Goal: Task Accomplishment & Management: Use online tool/utility

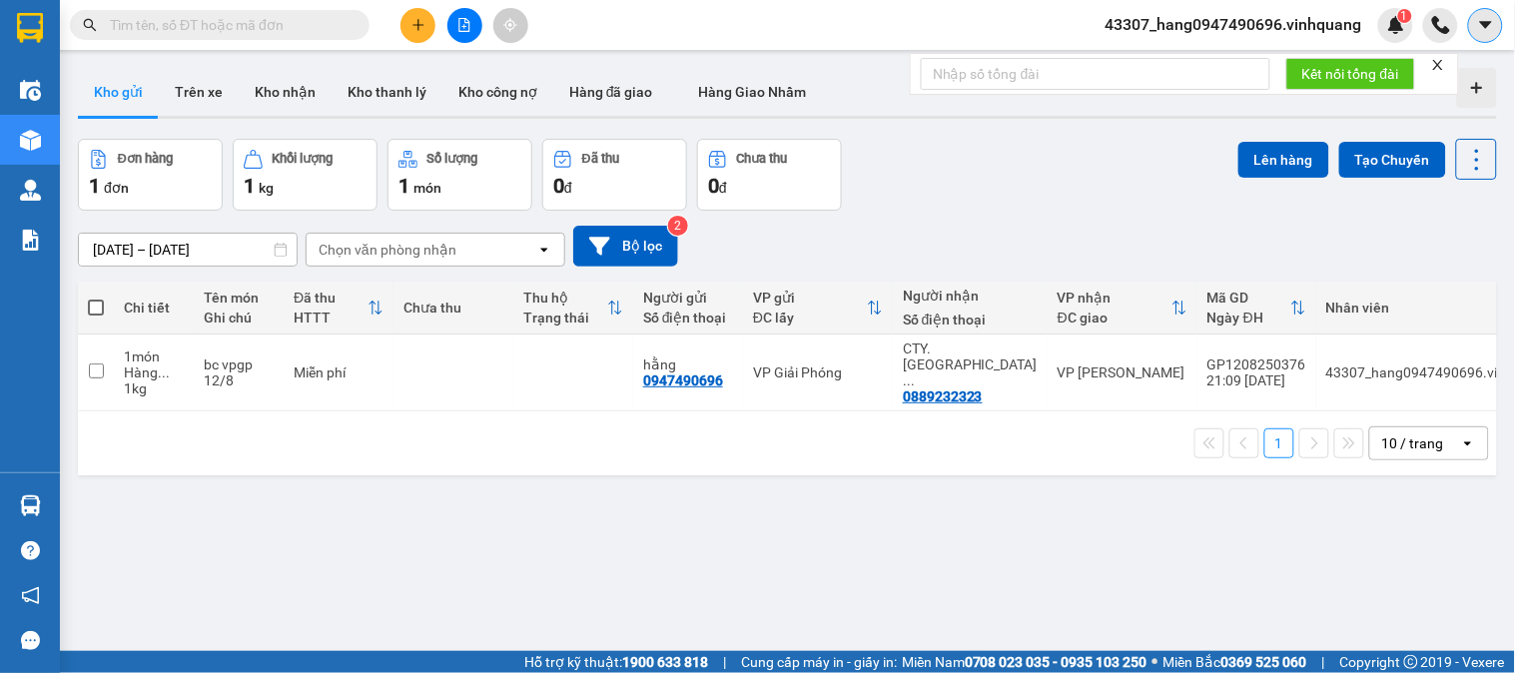
click at [1483, 22] on icon "caret-down" at bounding box center [1485, 24] width 12 height 7
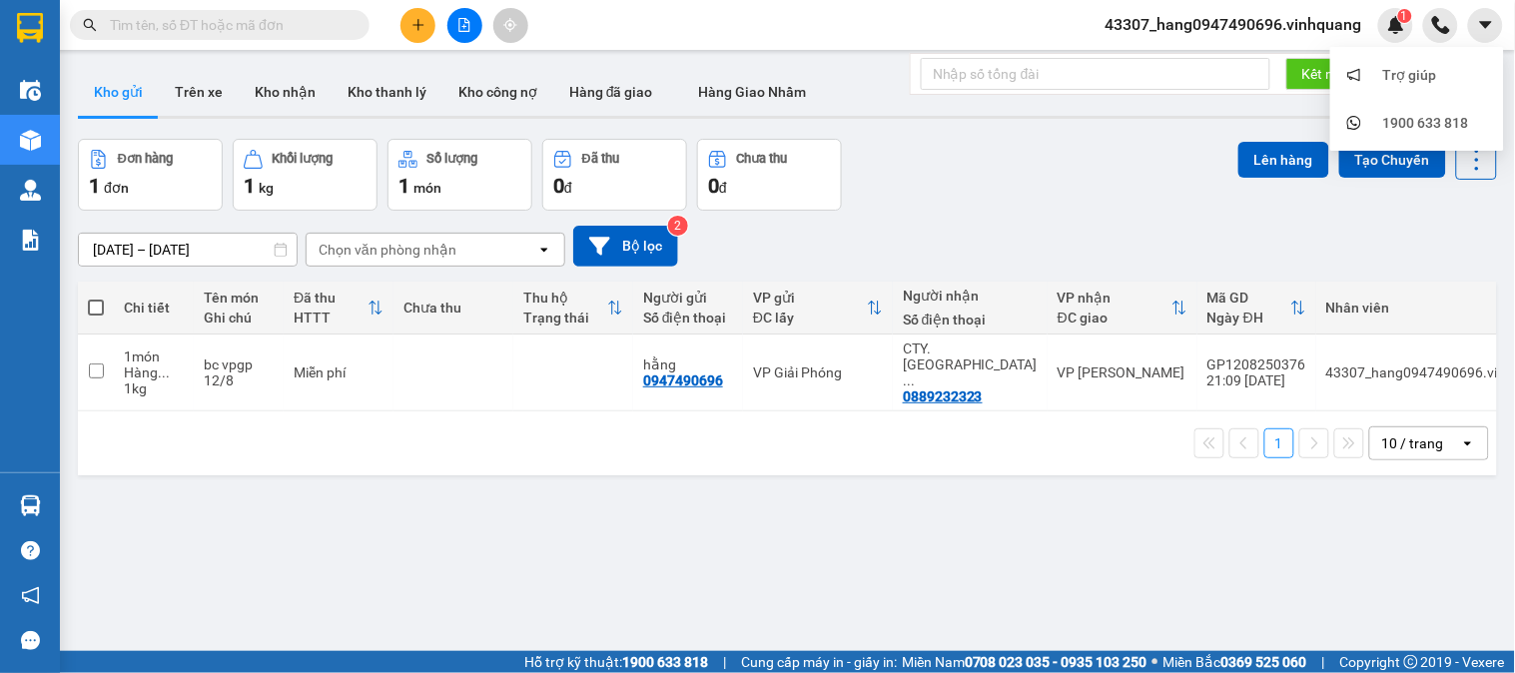
click at [1227, 21] on span "43307_hang0947490696.vinhquang" at bounding box center [1234, 24] width 289 height 25
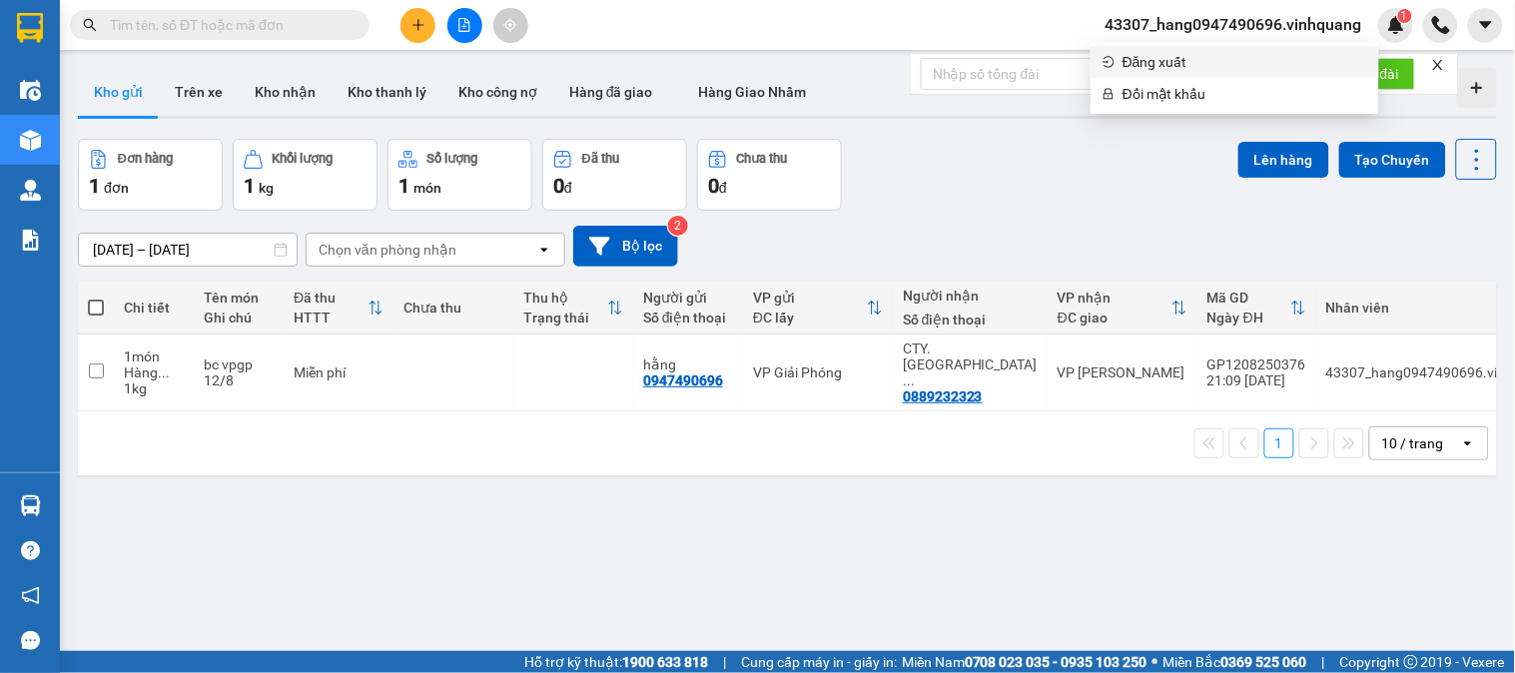
click at [1169, 63] on span "Đăng xuất" at bounding box center [1245, 62] width 245 height 22
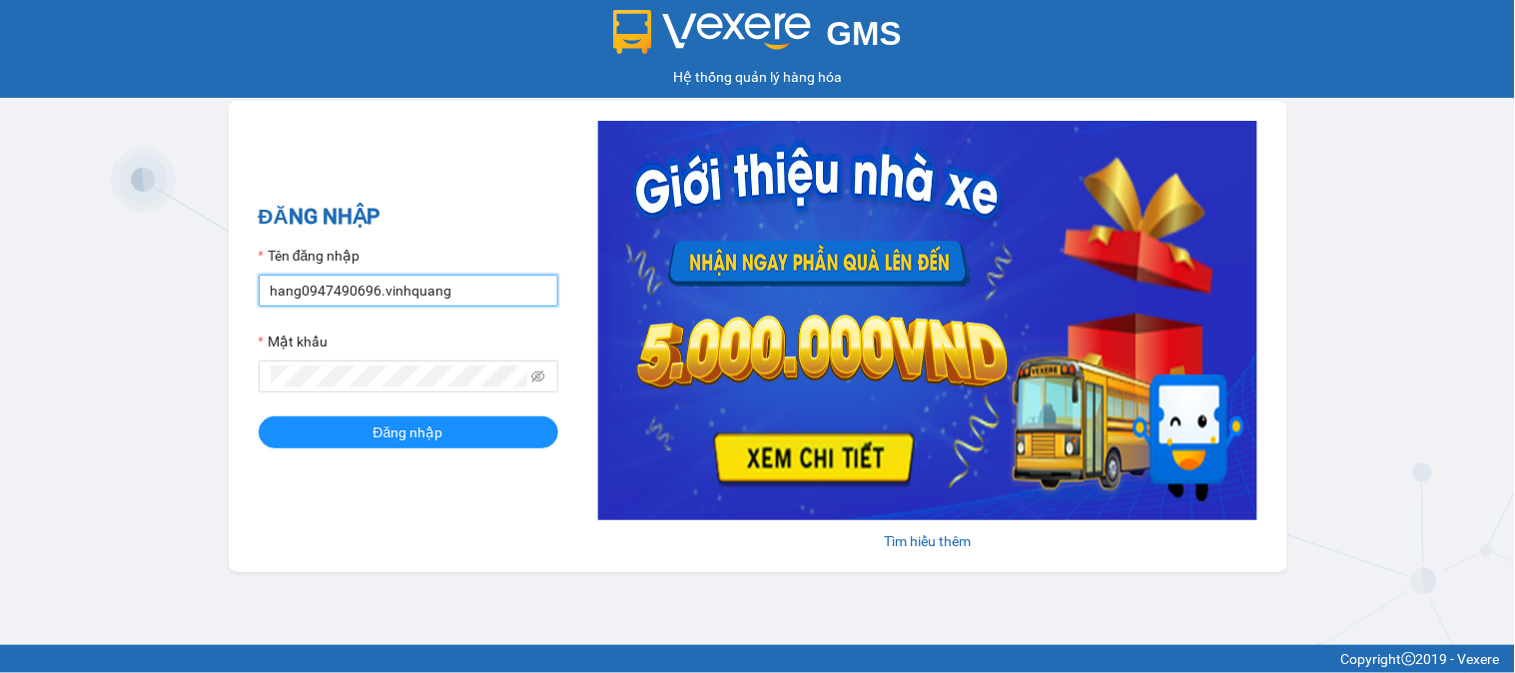
drag, startPoint x: 370, startPoint y: 292, endPoint x: 257, endPoint y: 281, distance: 113.4
click at [263, 283] on input "hang0947490696.vinhquang" at bounding box center [409, 291] width 300 height 32
type input "manh0987834906.vinhquang"
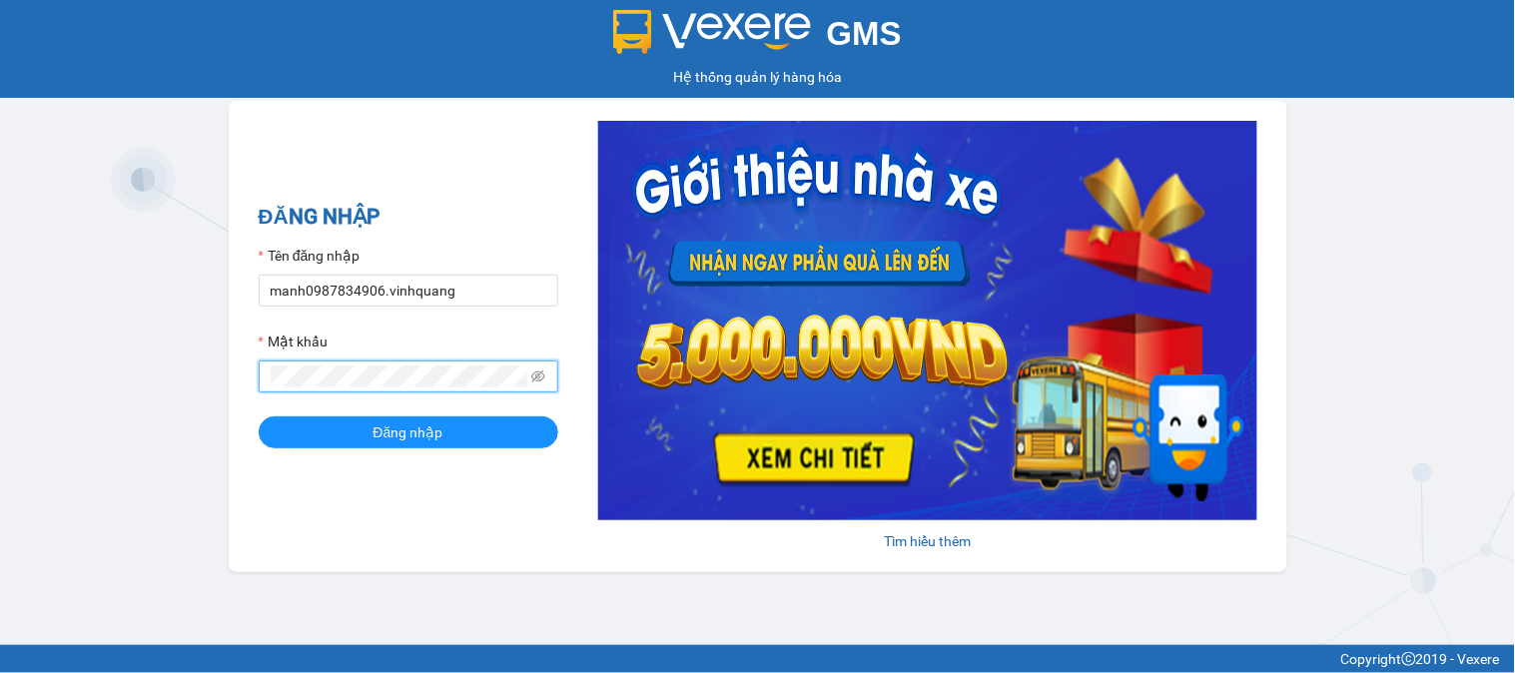
click at [192, 384] on div "GMS Hệ thống quản lý hàng hóa ĐĂNG NHẬP Tên đăng nhập manh0987834906.vinhquang …" at bounding box center [757, 322] width 1515 height 645
click at [357, 440] on button "Đăng nhập" at bounding box center [409, 433] width 300 height 32
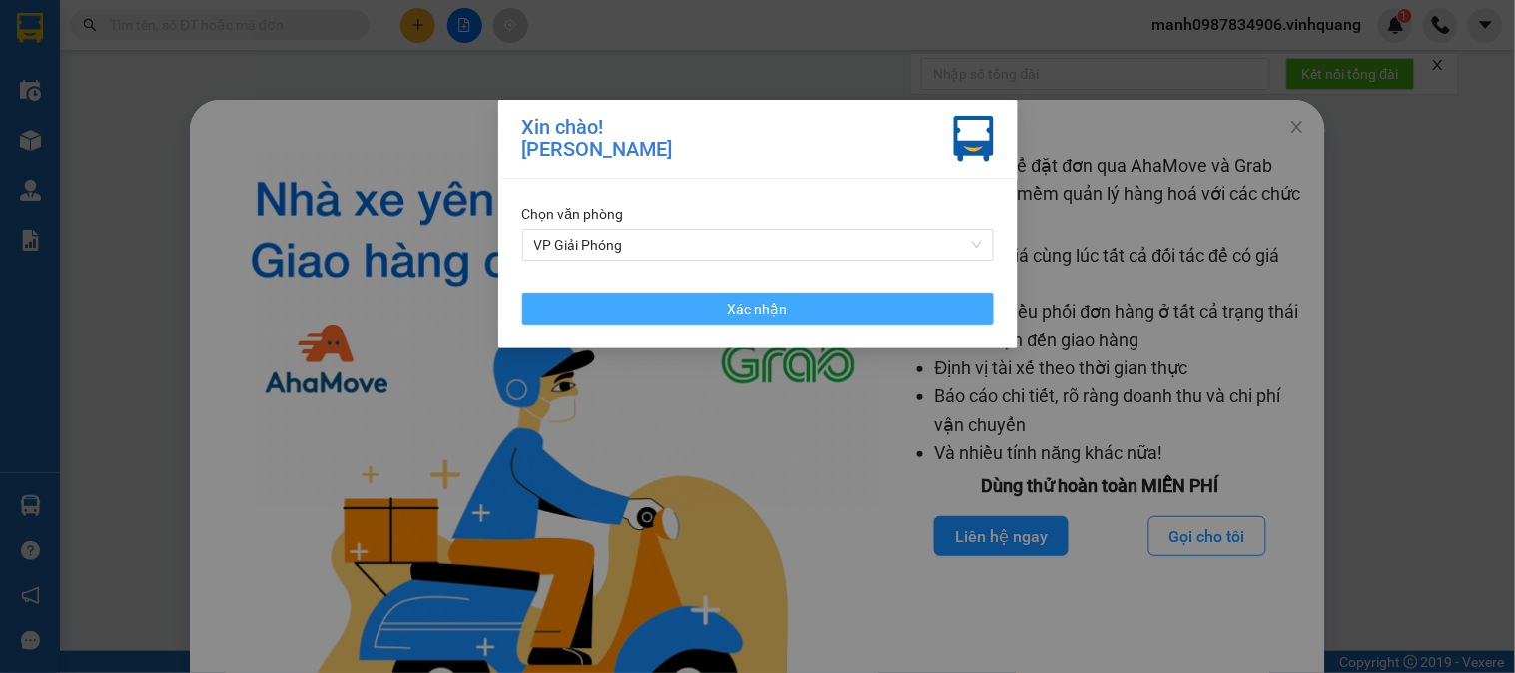
click at [747, 310] on span "Xác nhận" at bounding box center [758, 309] width 60 height 22
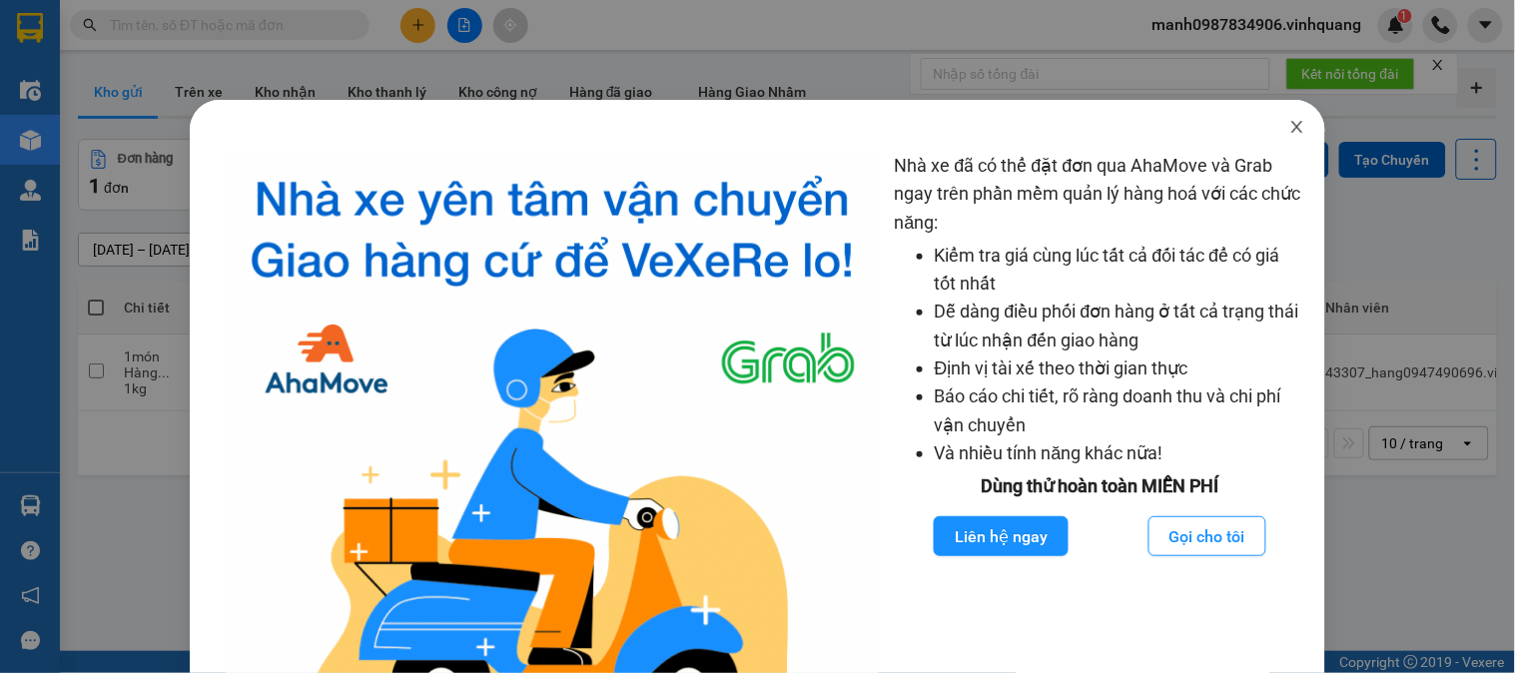
click at [1293, 128] on icon "close" at bounding box center [1298, 127] width 11 height 12
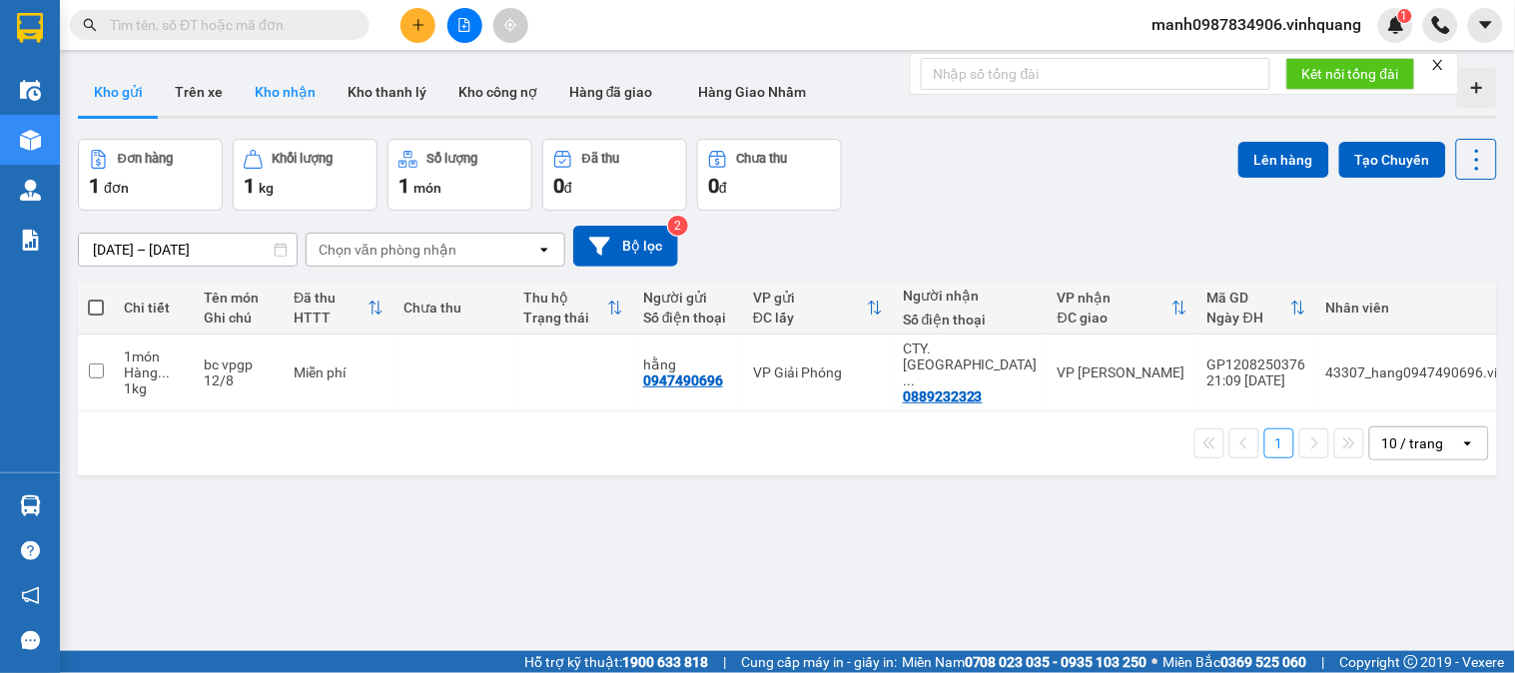
click at [297, 92] on button "Kho nhận" at bounding box center [285, 92] width 93 height 48
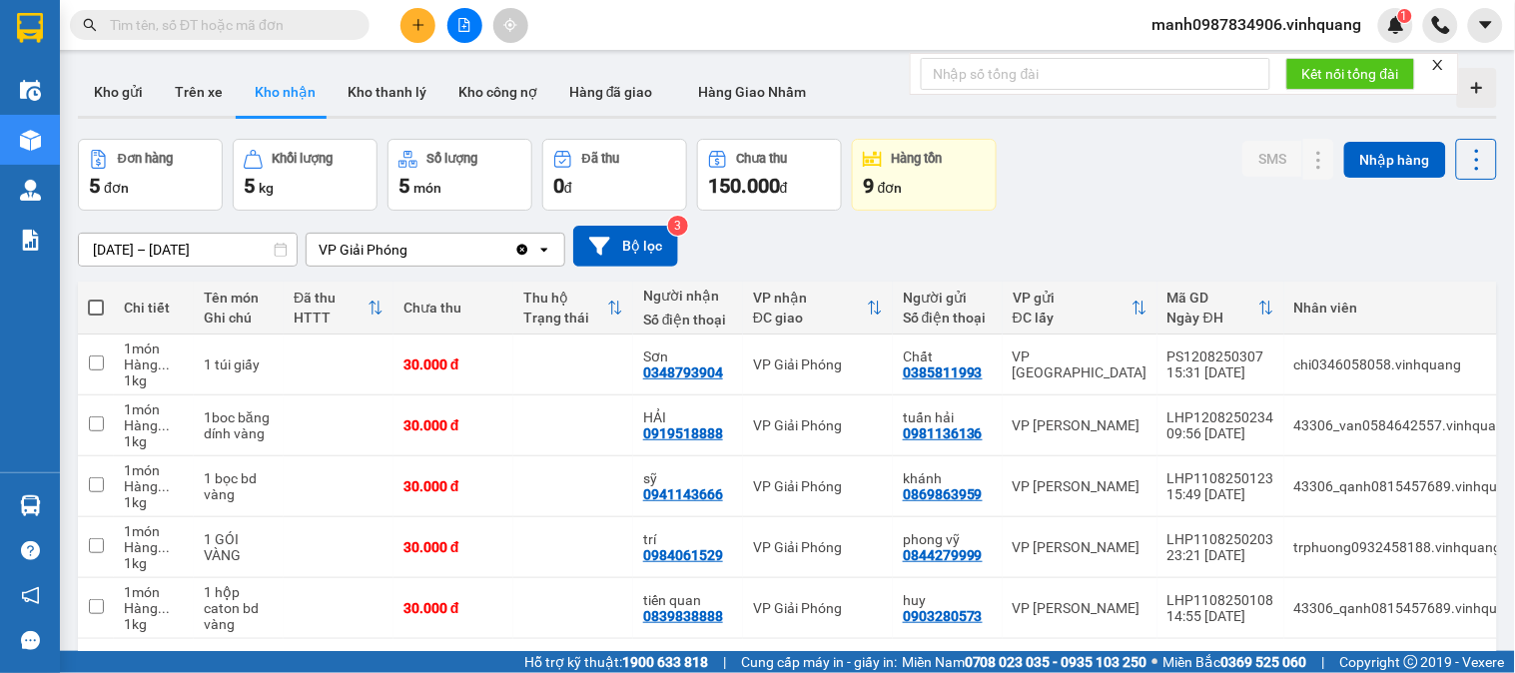
click at [873, 168] on icon at bounding box center [872, 159] width 19 height 19
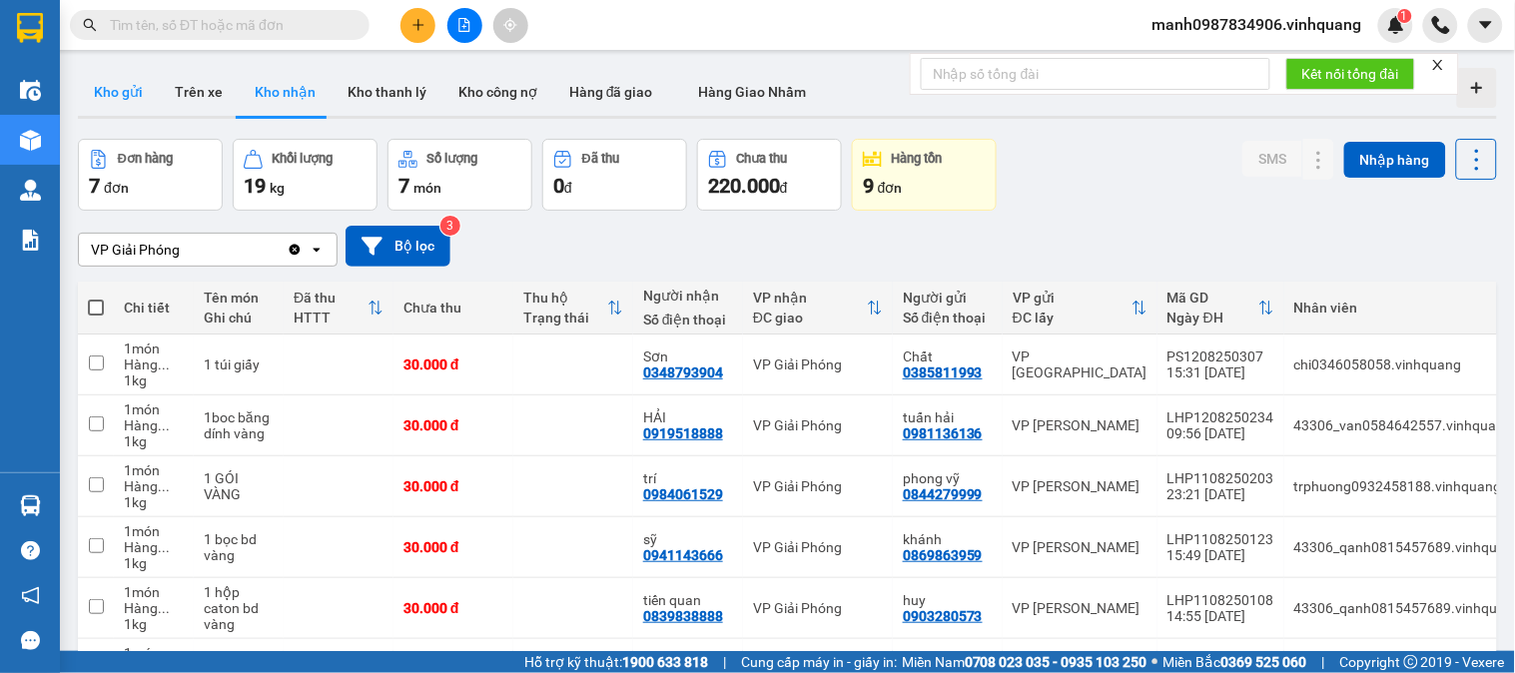
click at [121, 95] on button "Kho gửi" at bounding box center [118, 92] width 81 height 48
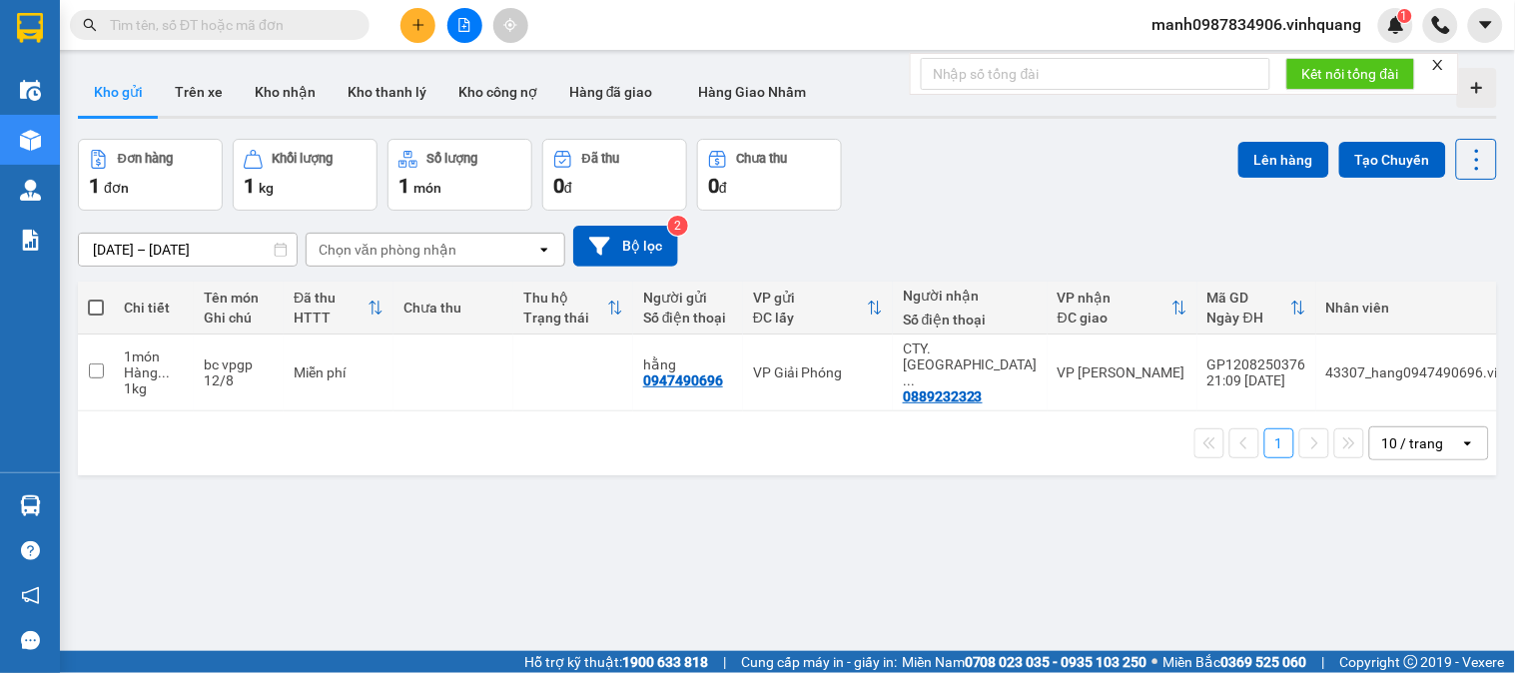
click at [93, 305] on span at bounding box center [96, 308] width 16 height 16
click at [96, 298] on input "checkbox" at bounding box center [96, 298] width 0 height 0
checkbox input "true"
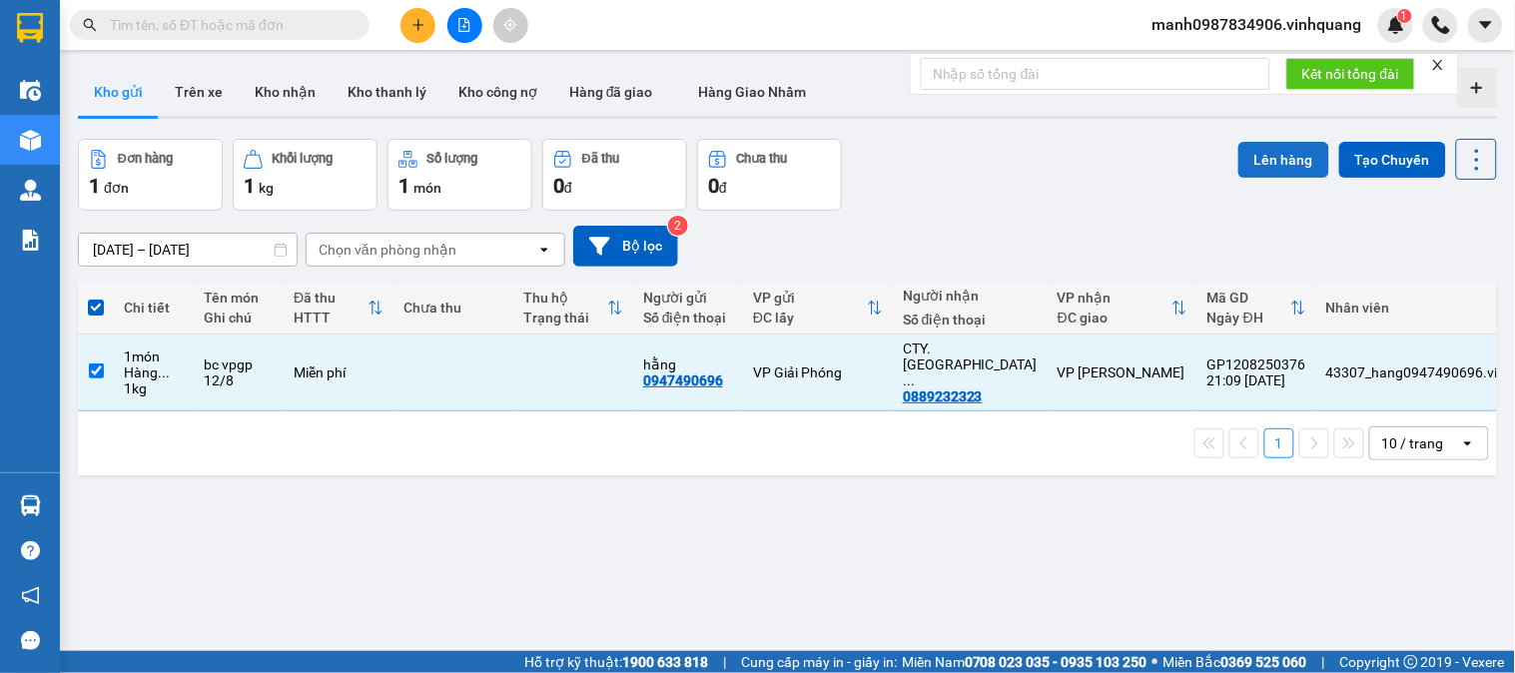
click at [1269, 165] on button "Lên hàng" at bounding box center [1284, 160] width 91 height 36
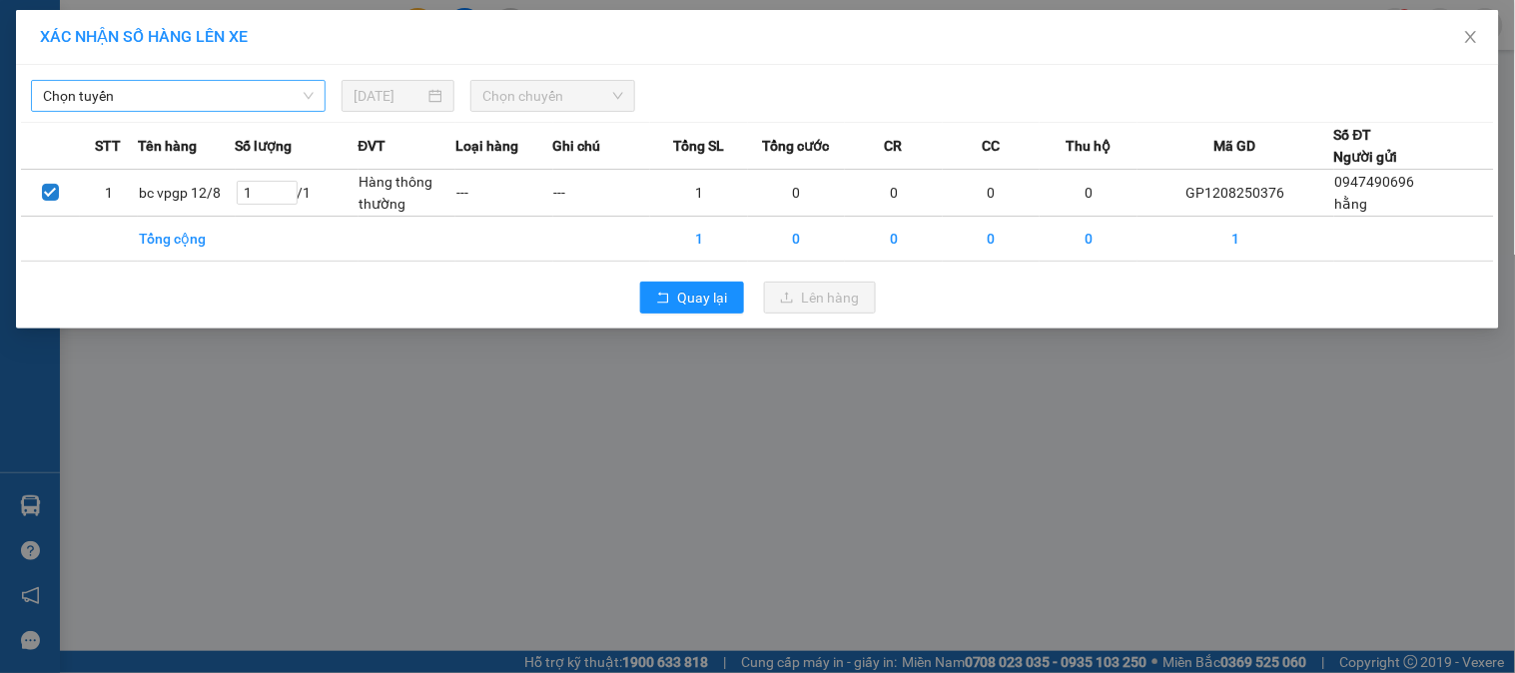
click at [157, 102] on span "Chọn tuyến" at bounding box center [178, 96] width 271 height 30
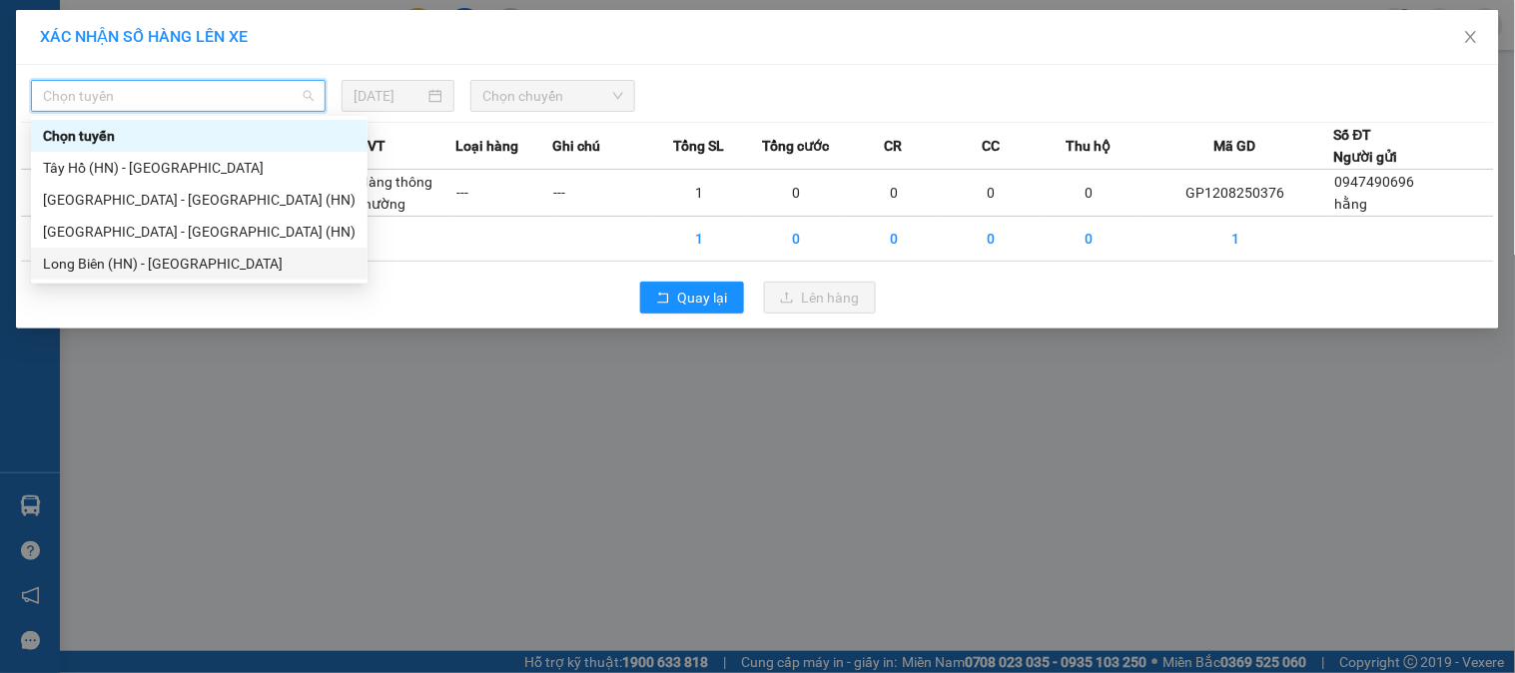
click at [94, 267] on div "Long Biên (HN) - Thanh Hóa" at bounding box center [199, 264] width 313 height 22
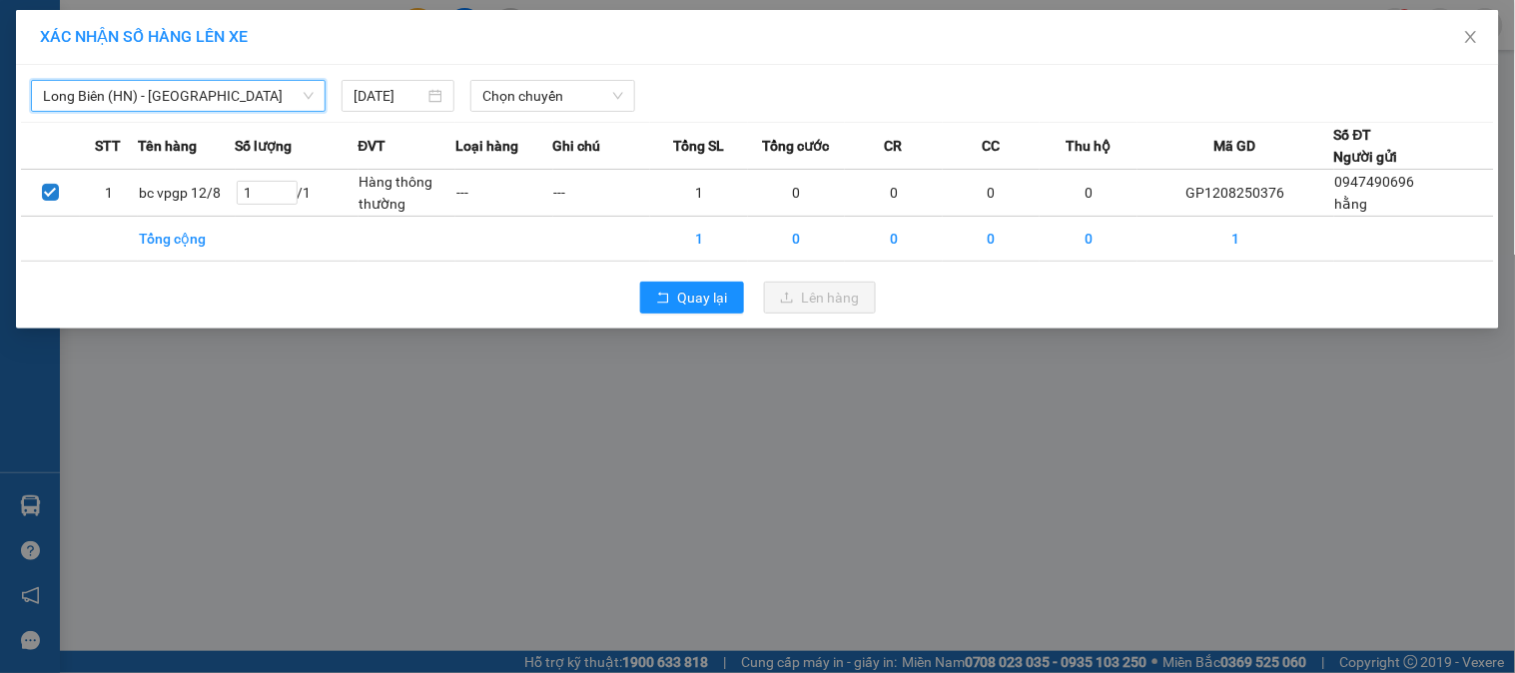
click at [126, 98] on span "Long Biên (HN) - Thanh Hóa" at bounding box center [178, 96] width 271 height 30
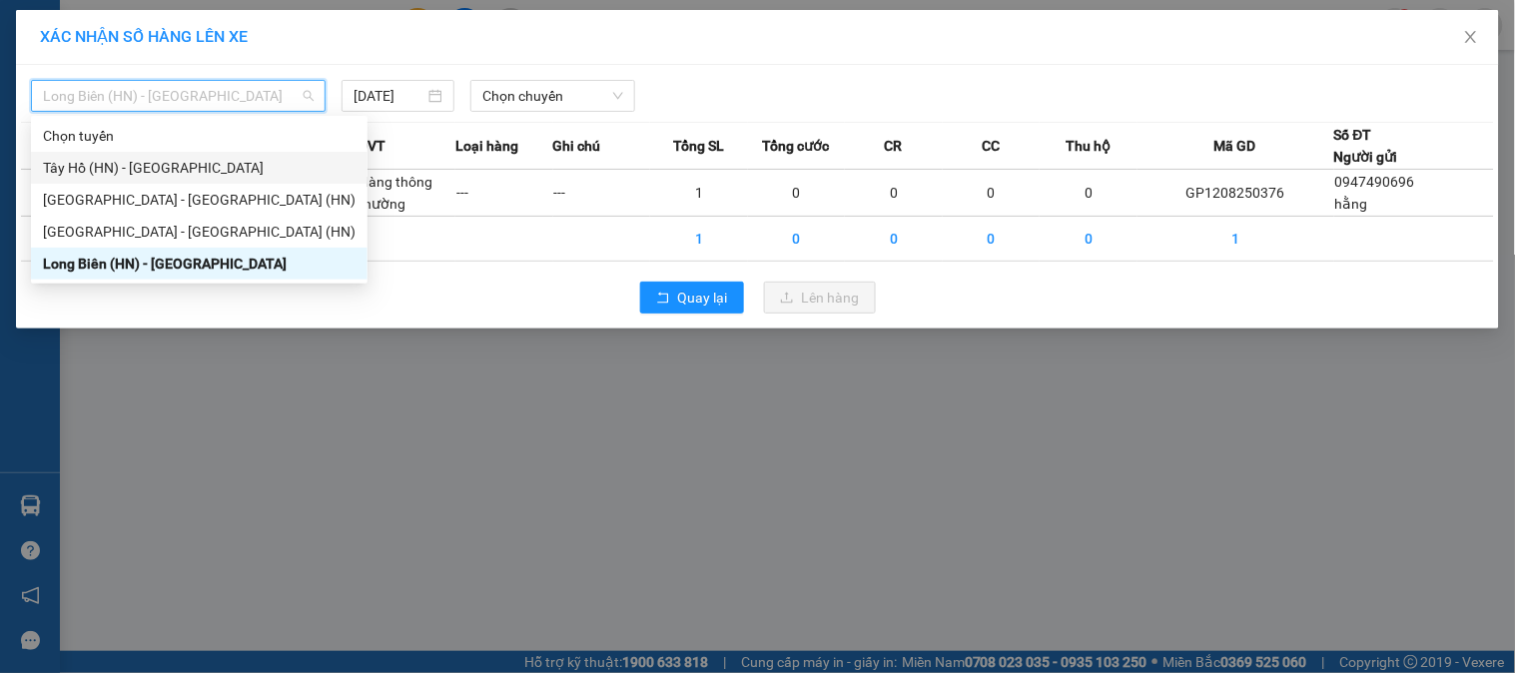
click at [94, 172] on div "Tây Hồ (HN) - Thanh Hóa" at bounding box center [199, 168] width 313 height 22
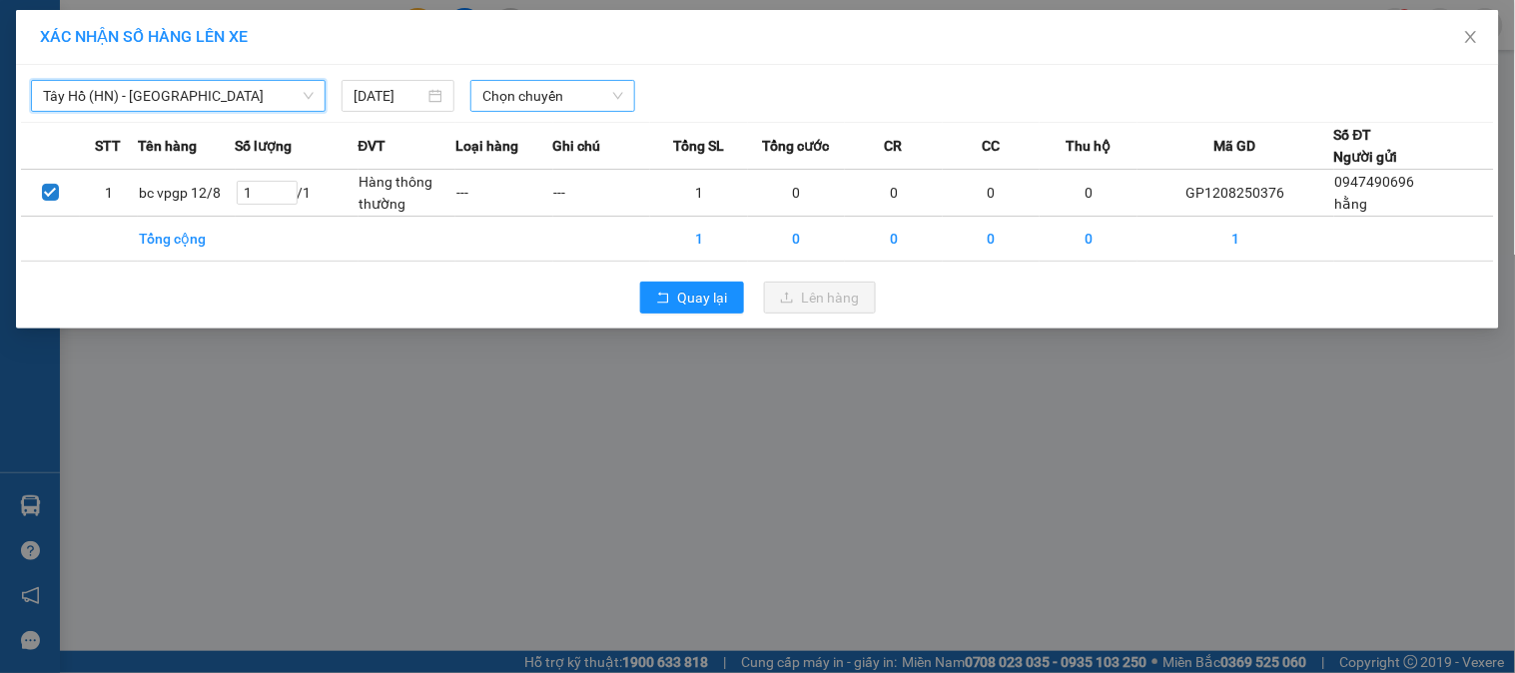
click at [543, 90] on span "Chọn chuyến" at bounding box center [553, 96] width 141 height 30
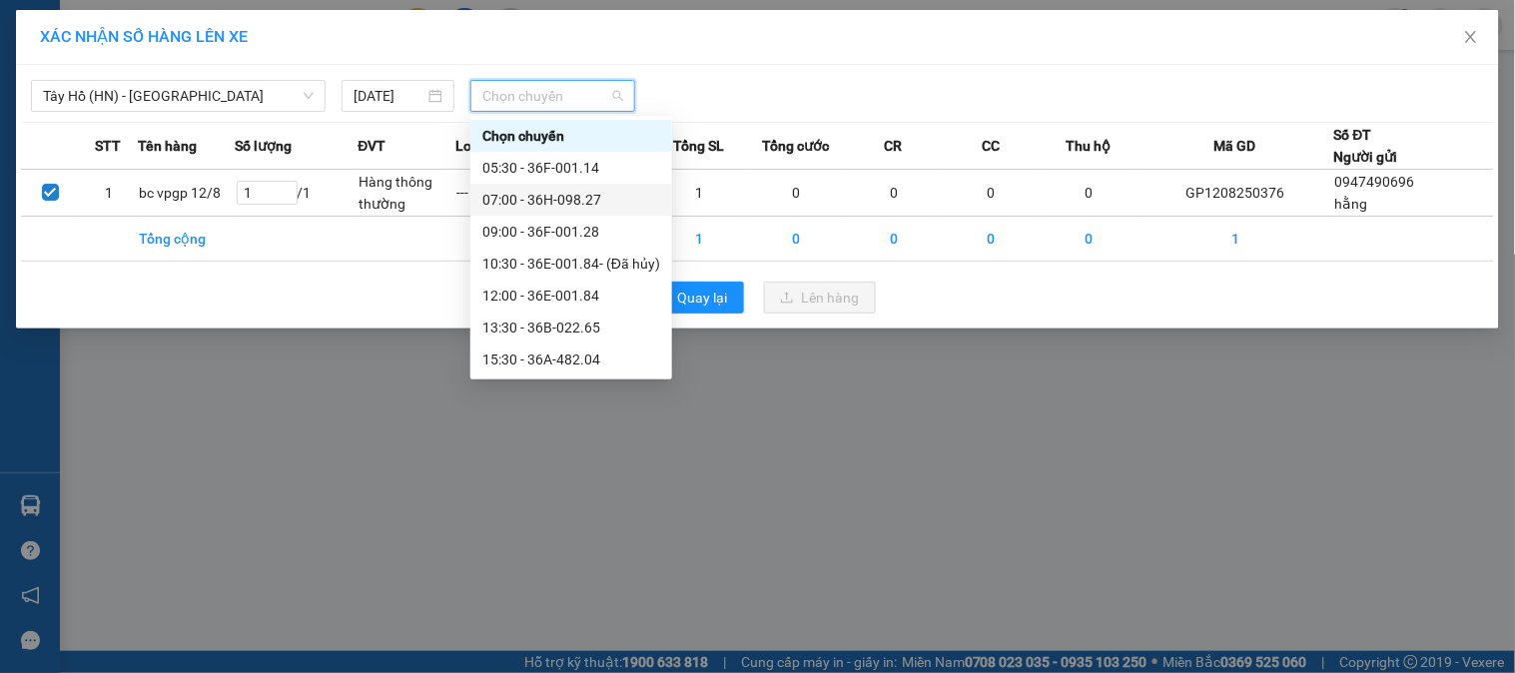
click at [576, 202] on div "07:00 - 36H-098.27" at bounding box center [572, 200] width 178 height 22
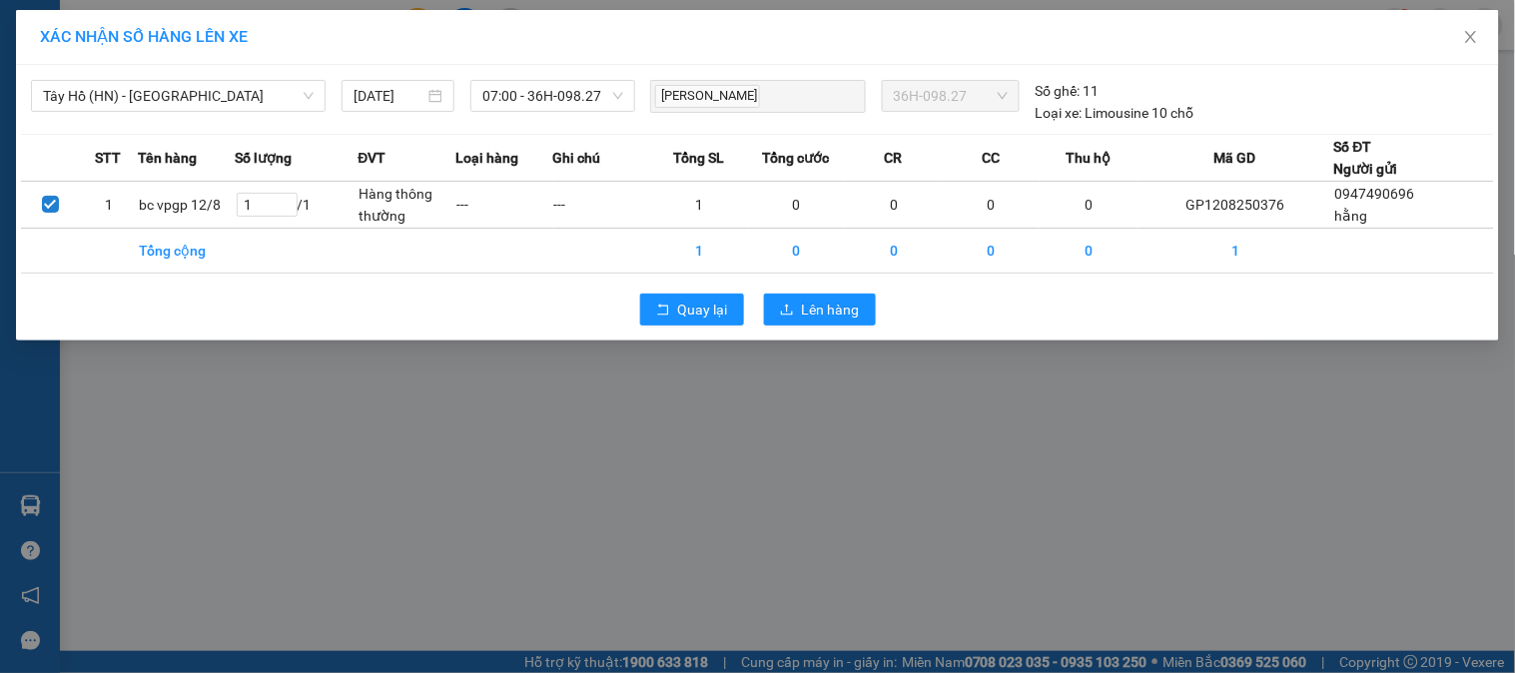
click at [877, 296] on div "Quay lại Lên hàng" at bounding box center [757, 310] width 1473 height 52
click at [844, 307] on span "Lên hàng" at bounding box center [831, 310] width 58 height 22
